Goal: Navigation & Orientation: Find specific page/section

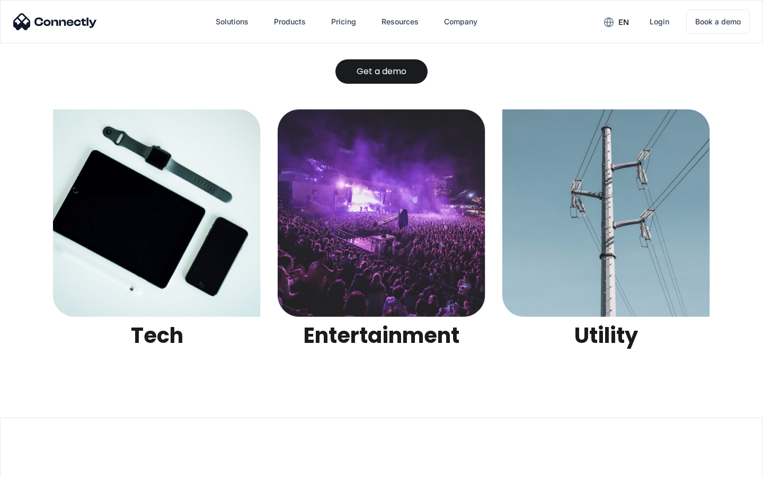
scroll to position [3341, 0]
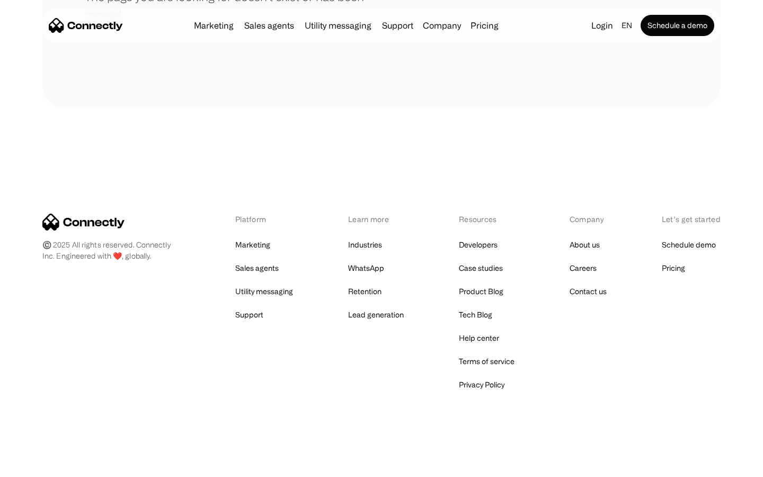
scroll to position [193, 0]
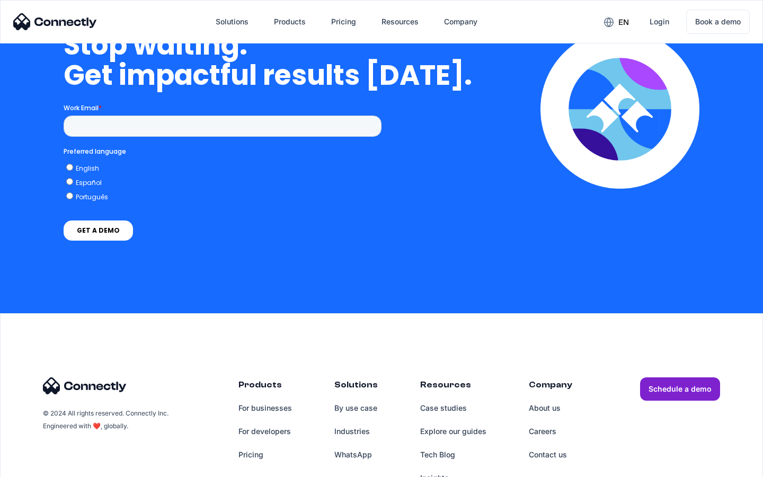
scroll to position [2687, 0]
